Goal: Task Accomplishment & Management: Complete application form

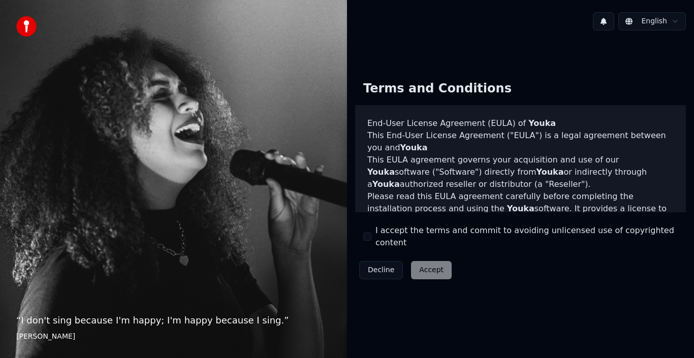
click at [373, 233] on div "I accept the terms and commit to avoiding unlicensed use of copyrighted content" at bounding box center [520, 237] width 315 height 24
click at [369, 236] on button "I accept the terms and commit to avoiding unlicensed use of copyrighted content" at bounding box center [367, 237] width 8 height 8
click at [424, 263] on button "Accept" at bounding box center [431, 270] width 41 height 18
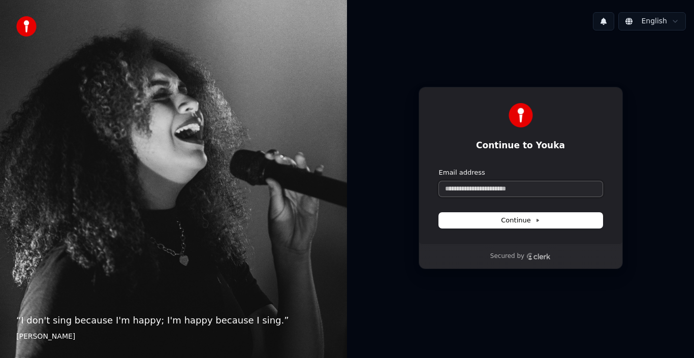
click at [549, 193] on input "Email address" at bounding box center [521, 188] width 164 height 15
click at [548, 222] on button "Continue" at bounding box center [521, 220] width 164 height 15
click at [574, 193] on input "Email address" at bounding box center [521, 188] width 164 height 15
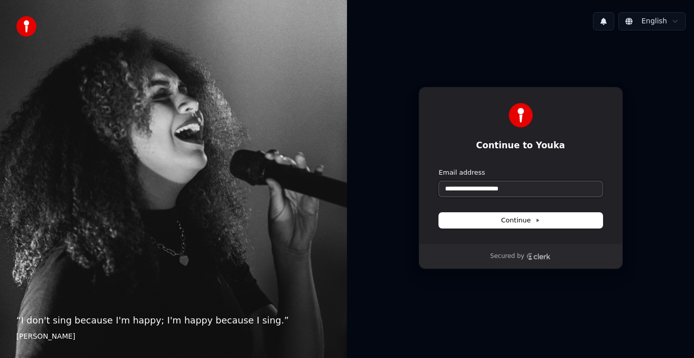
click at [439, 168] on button "submit" at bounding box center [439, 168] width 0 height 0
type input "**********"
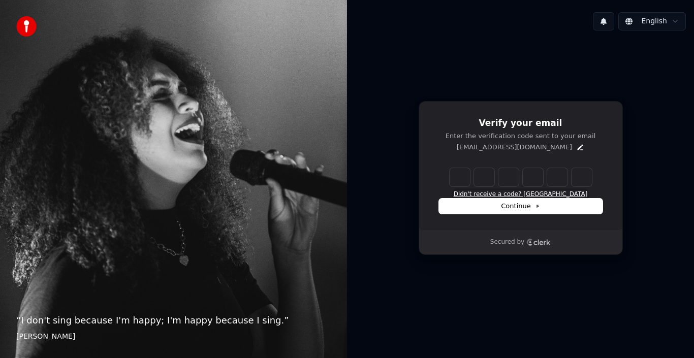
click at [511, 195] on button "Didn't receive a code? [GEOGRAPHIC_DATA]" at bounding box center [521, 195] width 134 height 8
click at [578, 146] on icon "Edit" at bounding box center [581, 147] width 6 height 6
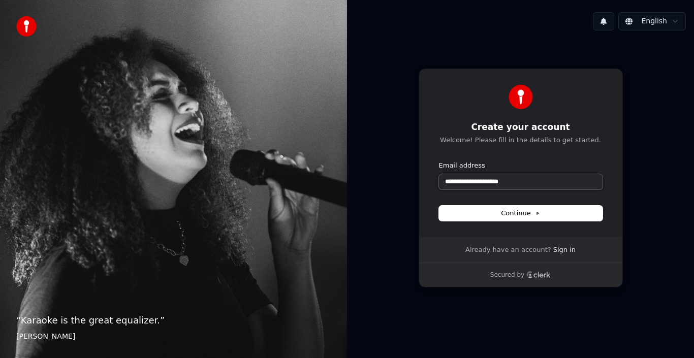
click at [548, 185] on input "**********" at bounding box center [521, 181] width 164 height 15
type input "*"
click at [439, 161] on button "submit" at bounding box center [439, 161] width 0 height 0
type input "**********"
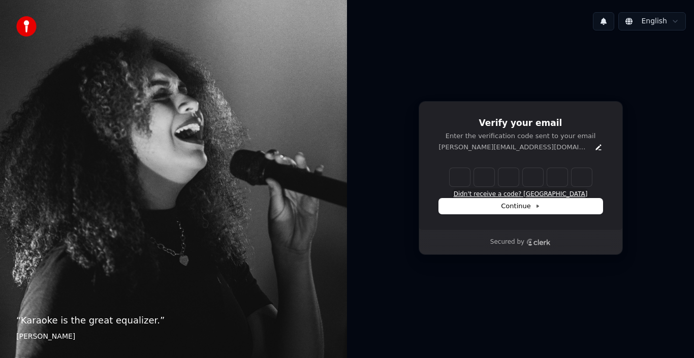
click at [511, 193] on button "Didn't receive a code? [GEOGRAPHIC_DATA]" at bounding box center [521, 195] width 134 height 8
click at [481, 201] on button "Continue" at bounding box center [521, 206] width 164 height 15
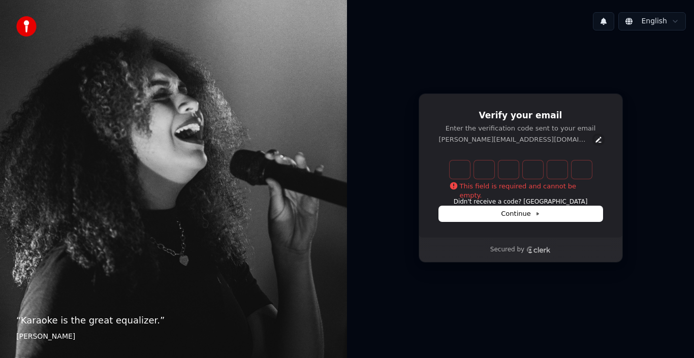
click at [595, 143] on icon "Edit" at bounding box center [599, 140] width 8 height 8
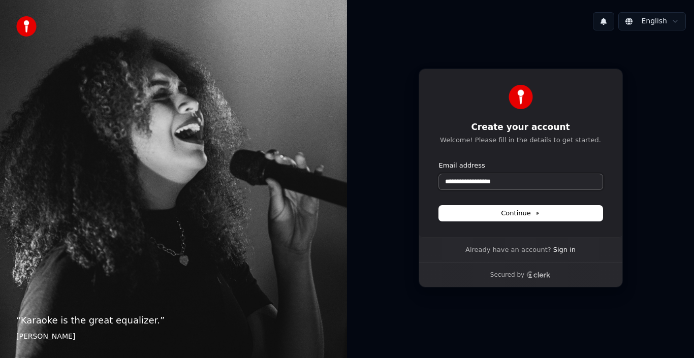
click at [447, 183] on input "**********" at bounding box center [521, 181] width 164 height 15
click at [439, 161] on button "submit" at bounding box center [439, 161] width 0 height 0
type input "**********"
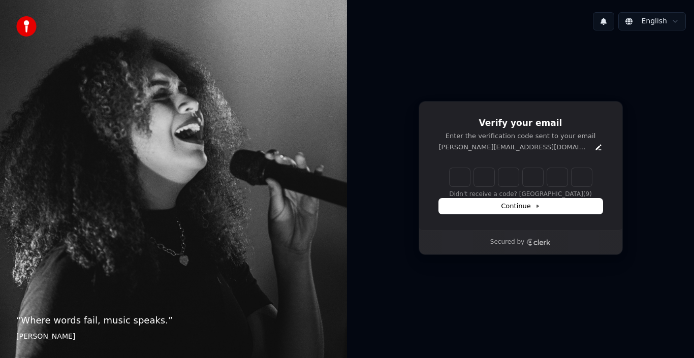
click at [508, 145] on p "[PERSON_NAME][EMAIL_ADDRESS][DOMAIN_NAME]" at bounding box center [514, 147] width 151 height 9
click at [554, 151] on div "[PERSON_NAME][EMAIL_ADDRESS][DOMAIN_NAME]" at bounding box center [521, 147] width 164 height 9
click at [596, 150] on icon "Edit" at bounding box center [599, 147] width 6 height 6
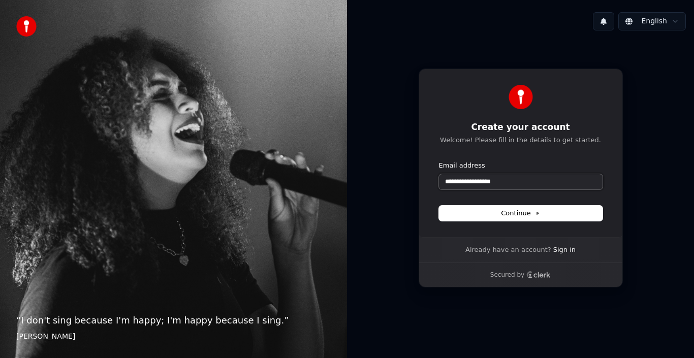
click at [541, 177] on input "**********" at bounding box center [521, 181] width 164 height 15
type input "*"
click at [446, 179] on input "**********" at bounding box center [521, 181] width 164 height 15
click at [439, 161] on button "submit" at bounding box center [439, 161] width 0 height 0
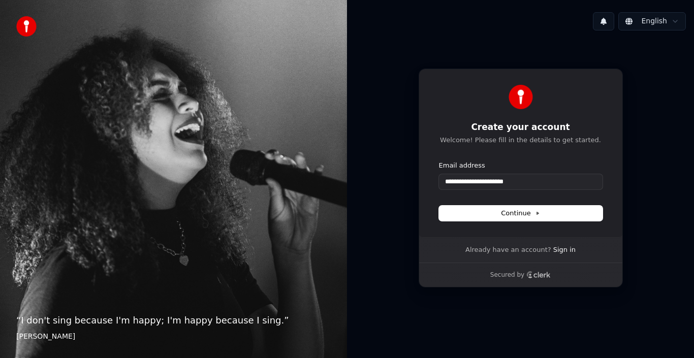
type input "**********"
click at [470, 208] on button "Continue" at bounding box center [521, 213] width 164 height 15
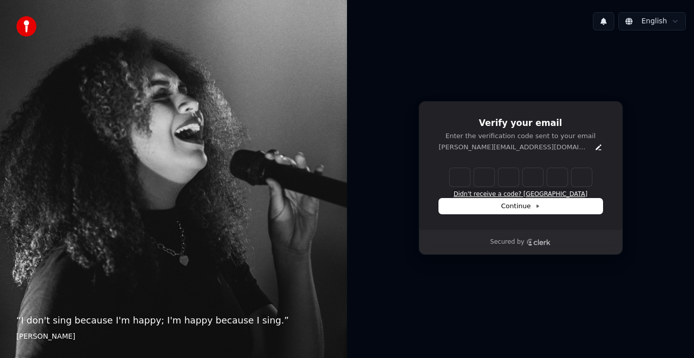
click at [545, 192] on button "Didn't receive a code? [GEOGRAPHIC_DATA]" at bounding box center [521, 195] width 134 height 8
click at [527, 239] on icon "Clerk logo" at bounding box center [539, 242] width 24 height 7
click at [615, 19] on button at bounding box center [603, 21] width 21 height 18
click at [627, 22] on html "“ I don't sing because I'm happy; I'm happy because I sing. ” [PERSON_NAME] [PE…" at bounding box center [347, 179] width 694 height 358
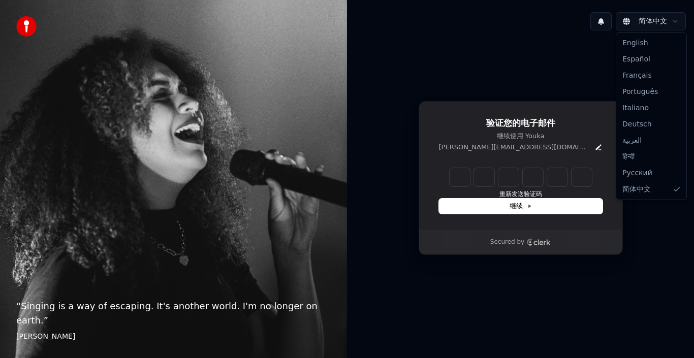
click at [635, 21] on html "“ Singing is a way of escaping. It's another world. I'm no longer on earth. ” […" at bounding box center [347, 179] width 694 height 358
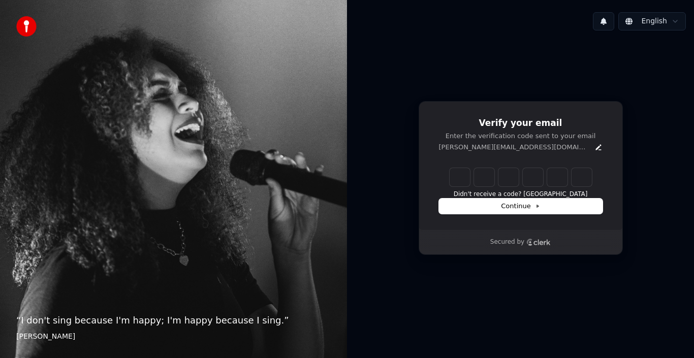
click at [669, 21] on html "“ I don't sing because I'm happy; I'm happy because I sing. ” [PERSON_NAME] [PE…" at bounding box center [347, 179] width 694 height 358
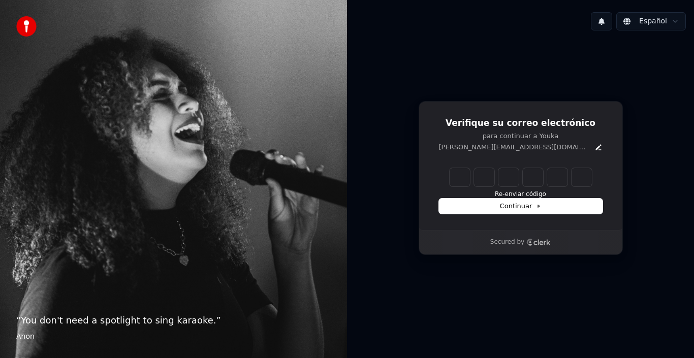
click at [664, 19] on html "“ You don't need a spotlight to sing karaoke. ” Anon Español Verifique su corre…" at bounding box center [347, 179] width 694 height 358
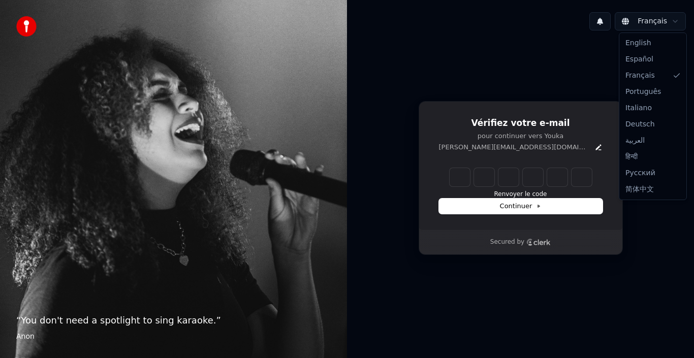
click at [646, 25] on html "“ You don't need a spotlight to sing karaoke. ” Anon Français Vérifiez votre e-…" at bounding box center [347, 179] width 694 height 358
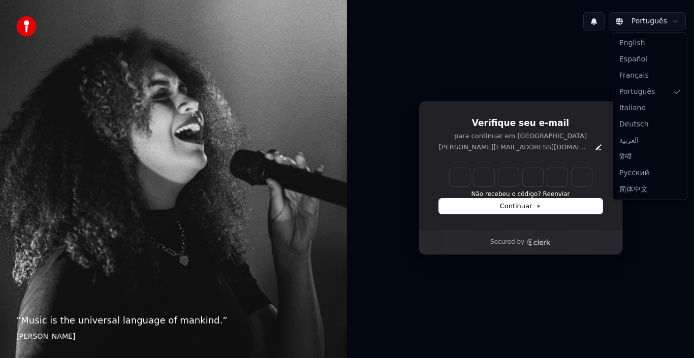
click at [653, 24] on html "“ Music is the universal language of mankind. ” [PERSON_NAME] Português Verifiq…" at bounding box center [347, 179] width 694 height 358
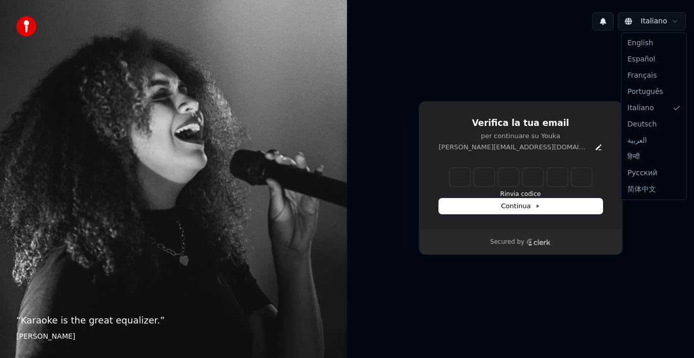
click at [642, 24] on html "“ Karaoke is the great equalizer. ” [PERSON_NAME] Italiano Verifica la tua emai…" at bounding box center [347, 179] width 694 height 358
drag, startPoint x: 645, startPoint y: 126, endPoint x: 651, endPoint y: 126, distance: 6.1
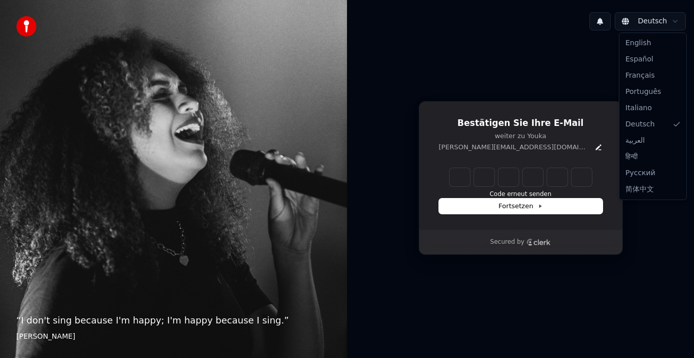
click at [644, 19] on html "“ I don't sing because I'm happy; I'm happy because I sing. ” [PERSON_NAME] Bes…" at bounding box center [347, 179] width 694 height 358
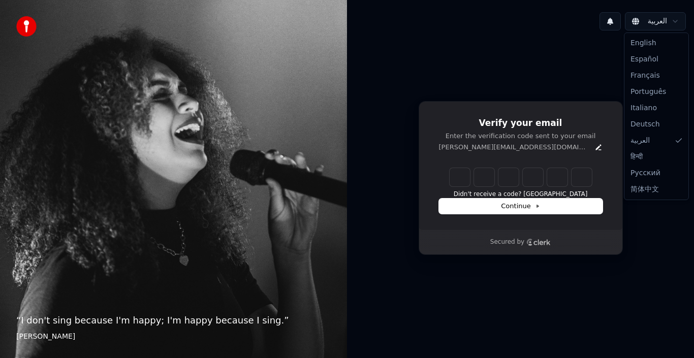
click at [658, 21] on html "“ I don't sing because I'm happy; I'm happy because I sing. ” [PERSON_NAME] الع…" at bounding box center [347, 179] width 694 height 358
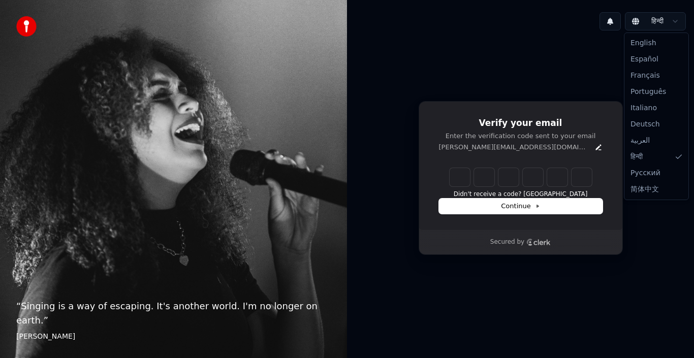
click at [674, 18] on html "“ Singing is a way of escaping. It's another world. I'm no longer on earth. ” […" at bounding box center [347, 179] width 694 height 358
click at [659, 22] on html "“ Singing is a way of escaping. It's another world. I'm no longer on earth. ” […" at bounding box center [347, 179] width 694 height 358
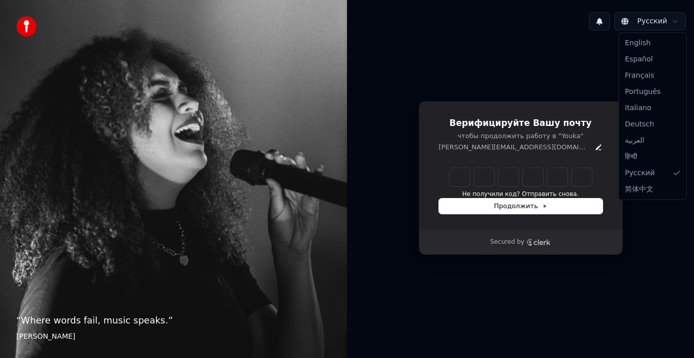
click at [646, 18] on html "“ Where words fail, music speaks. ” [PERSON_NAME] Русский Верифицируйте Вашу по…" at bounding box center [347, 179] width 694 height 358
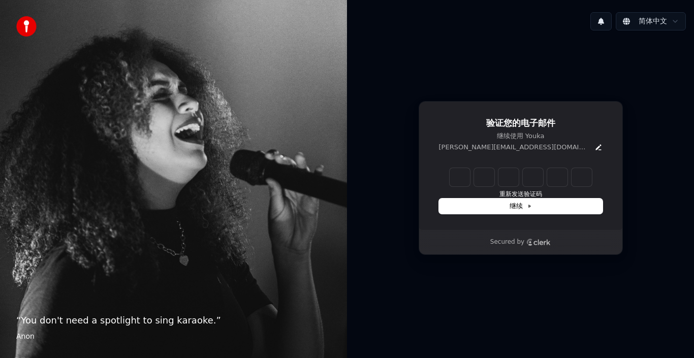
click at [648, 17] on html "“ You don't need a spotlight to sing karaoke. ” Anon 简体中文 验证您的电子邮件 继续使用 Youka […" at bounding box center [347, 179] width 694 height 358
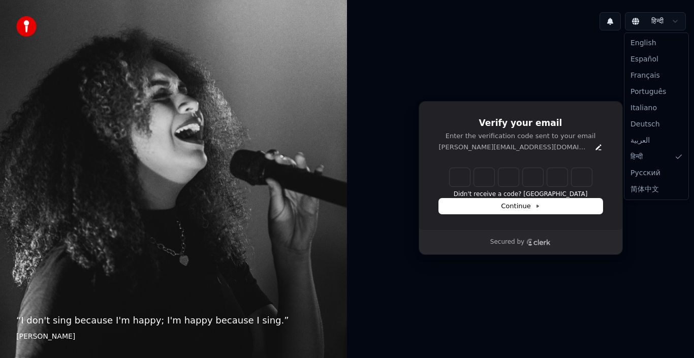
click at [663, 18] on html "“ I don't sing because I'm happy; I'm happy because I sing. ” [PERSON_NAME] हिन…" at bounding box center [347, 179] width 694 height 358
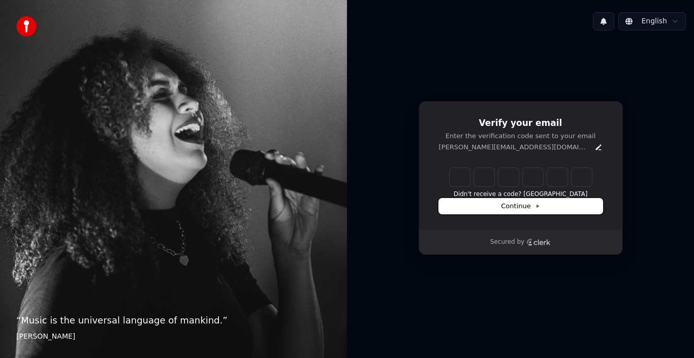
click at [560, 210] on button "Continue" at bounding box center [521, 206] width 164 height 15
click at [561, 211] on button "Continue" at bounding box center [521, 206] width 164 height 15
click at [562, 211] on button "Continue" at bounding box center [521, 206] width 164 height 15
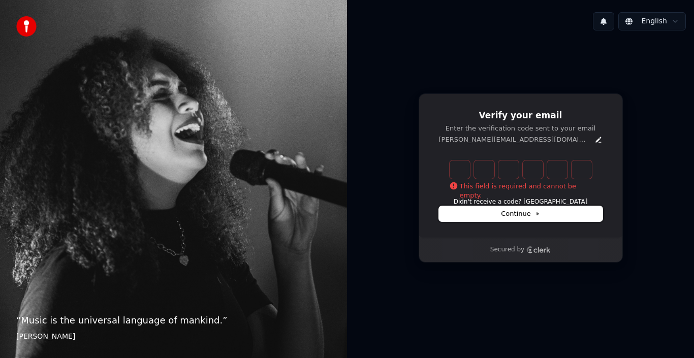
click at [562, 213] on button "Continue" at bounding box center [521, 213] width 164 height 15
click at [562, 206] on div "This field is required and cannot be empty. Didn't receive a code? [GEOGRAPHIC_…" at bounding box center [521, 184] width 164 height 46
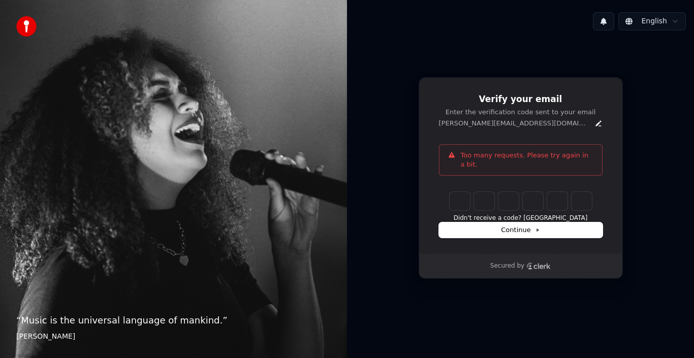
click at [562, 219] on div "This field is required and cannot be empty. Didn't receive a code? Resend Conti…" at bounding box center [521, 215] width 164 height 46
click at [562, 223] on button "Continue" at bounding box center [521, 230] width 164 height 15
drag, startPoint x: 562, startPoint y: 219, endPoint x: 571, endPoint y: 205, distance: 16.5
click at [568, 223] on button "Continue" at bounding box center [521, 230] width 164 height 15
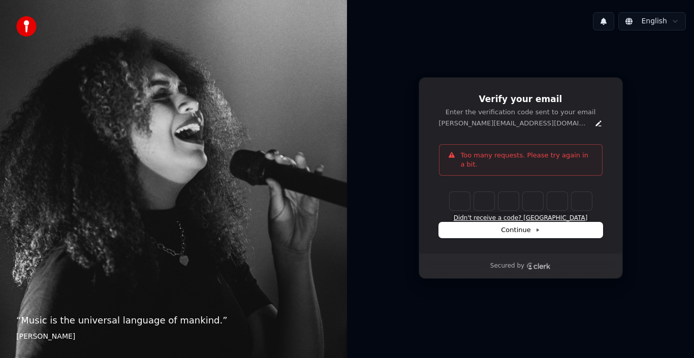
click at [545, 215] on button "Didn't receive a code? [GEOGRAPHIC_DATA]" at bounding box center [521, 219] width 134 height 8
drag, startPoint x: 540, startPoint y: 216, endPoint x: 535, endPoint y: 203, distance: 14.2
